Goal: Find specific page/section: Find specific page/section

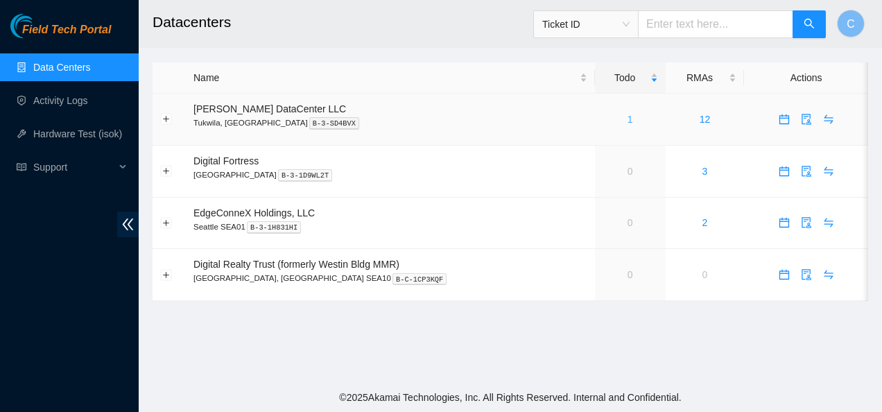
click at [627, 121] on link "1" at bounding box center [630, 119] width 6 height 11
